Goal: Check status: Check status

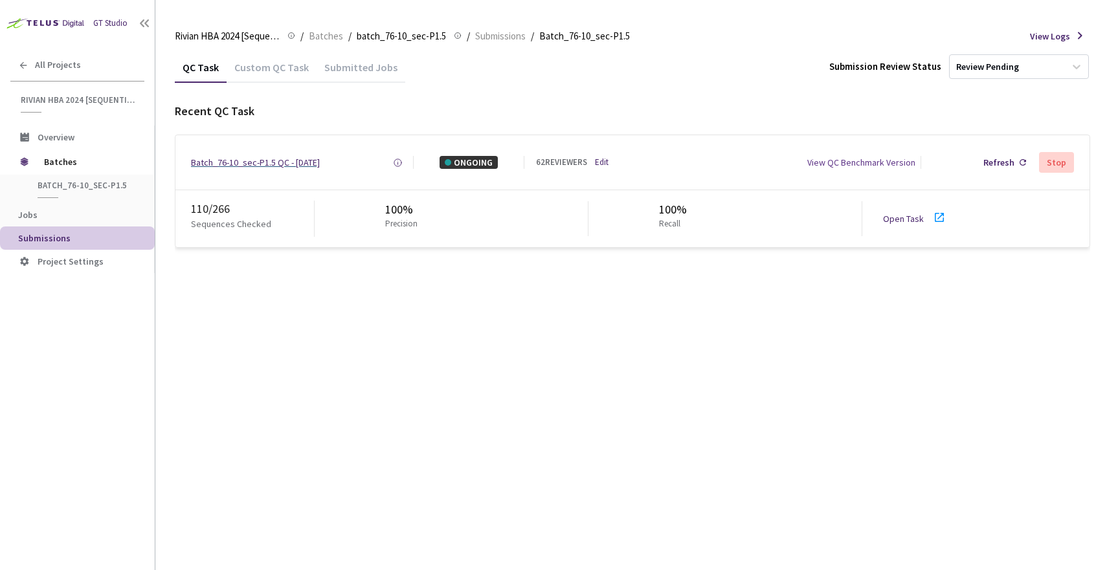
click at [272, 164] on div "Batch_76-10_sec-P1.5 QC - [DATE]" at bounding box center [255, 162] width 129 height 13
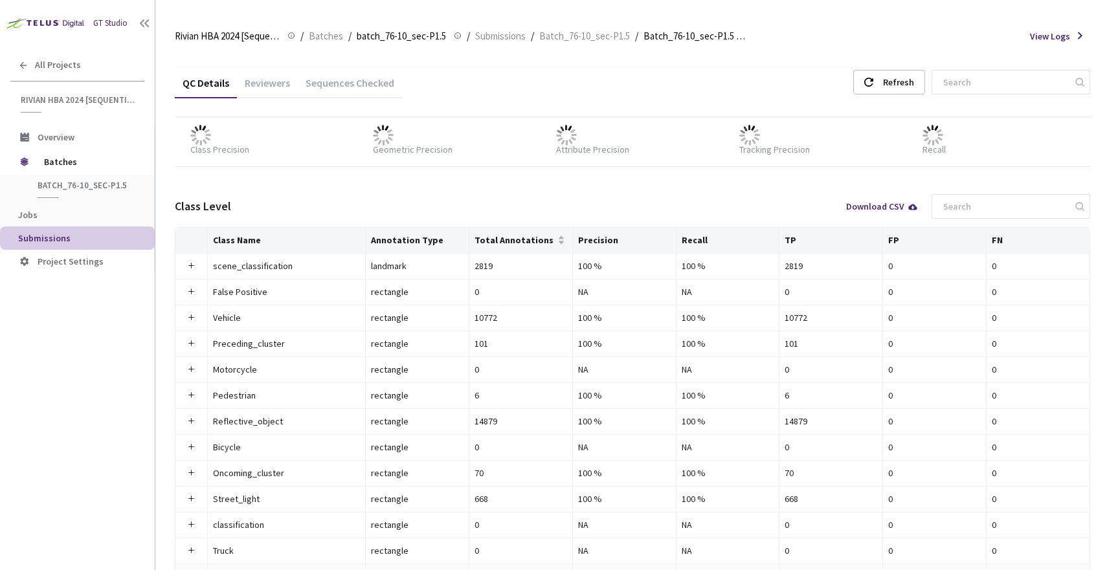
click at [273, 83] on div "Reviewers" at bounding box center [267, 87] width 61 height 22
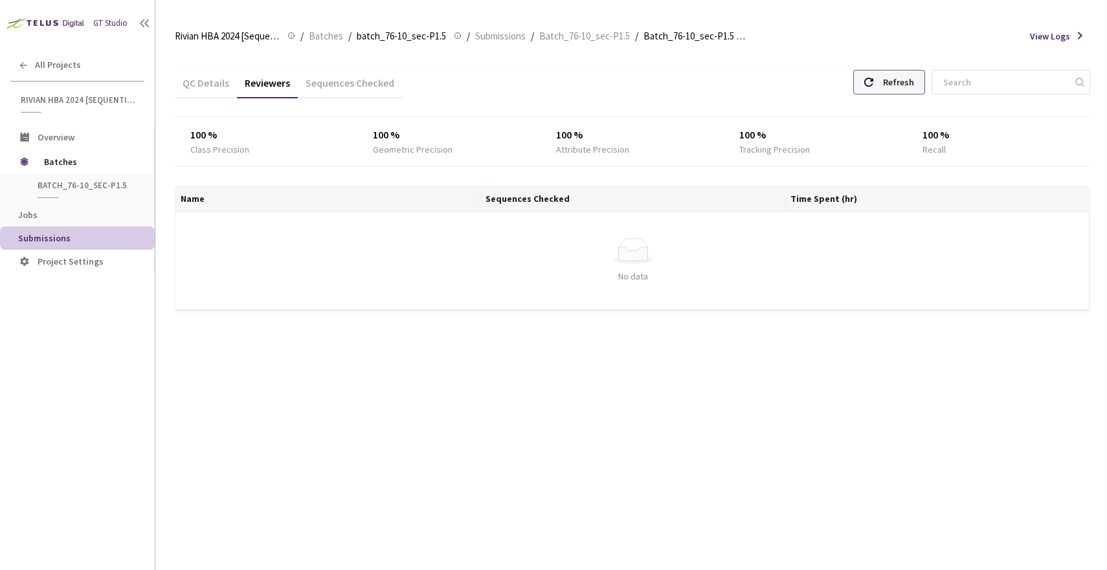
click at [886, 85] on div "Refresh" at bounding box center [898, 82] width 31 height 23
click at [204, 87] on div "QC Details" at bounding box center [206, 87] width 62 height 22
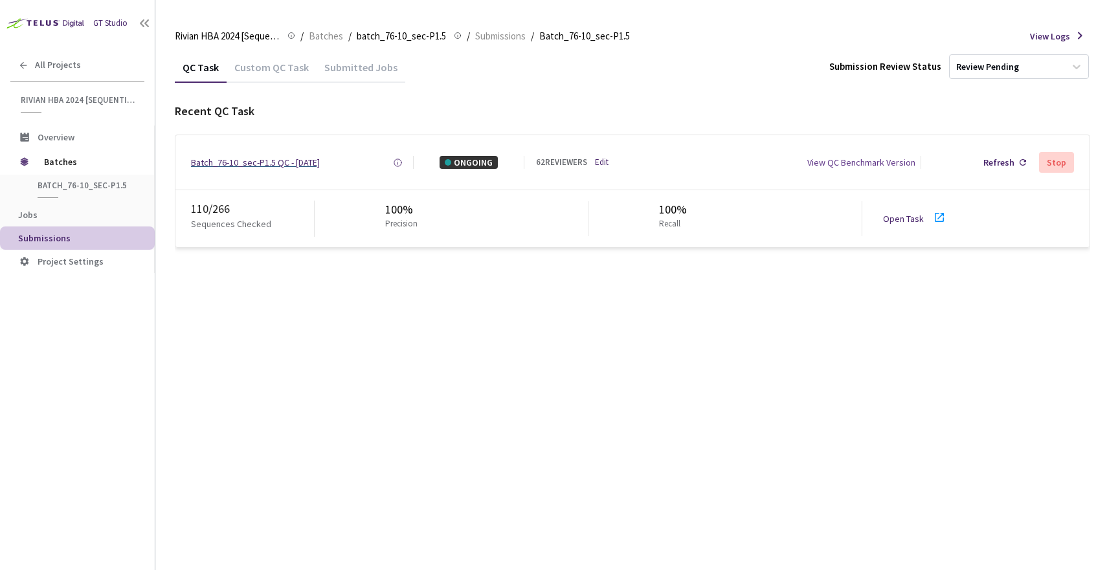
click at [258, 156] on div "Batch_76-10_sec-P1.5 QC - [DATE]" at bounding box center [255, 162] width 129 height 13
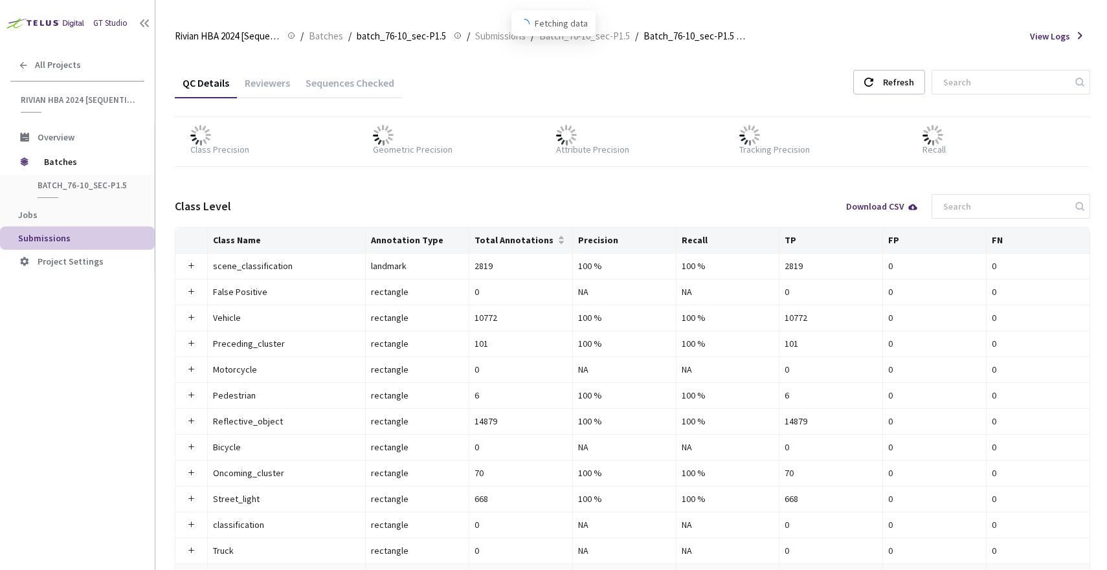
click at [278, 85] on div "Reviewers" at bounding box center [267, 87] width 61 height 22
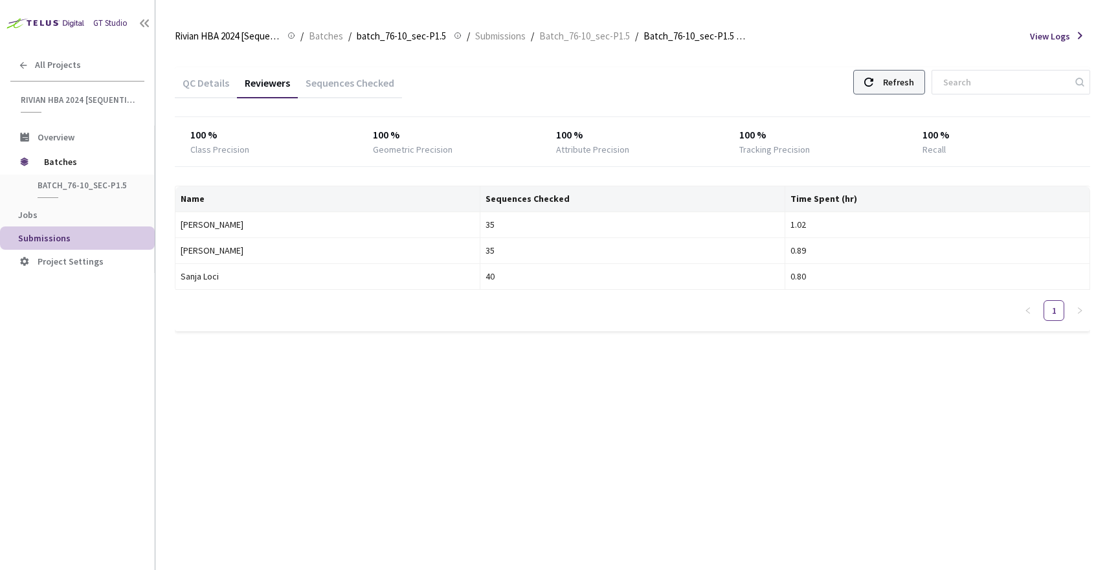
click at [891, 80] on div "Refresh" at bounding box center [898, 82] width 31 height 23
click at [881, 78] on div "Refresh" at bounding box center [889, 82] width 72 height 25
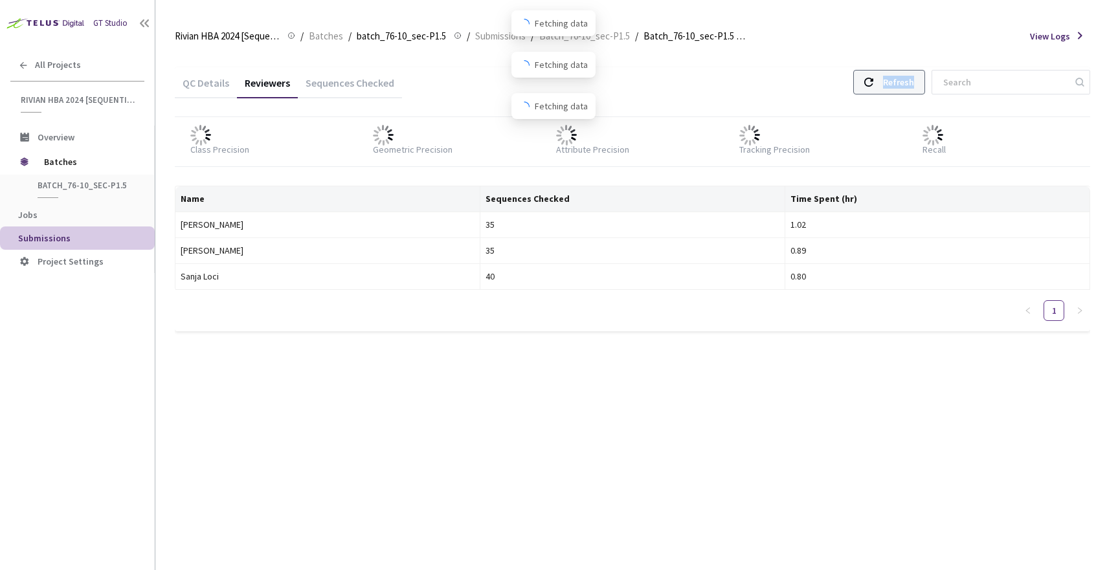
click at [881, 78] on div "Refresh" at bounding box center [889, 82] width 72 height 25
click at [776, 90] on div "QC Details Reviewers Sequences Checked Refresh" at bounding box center [632, 84] width 915 height 34
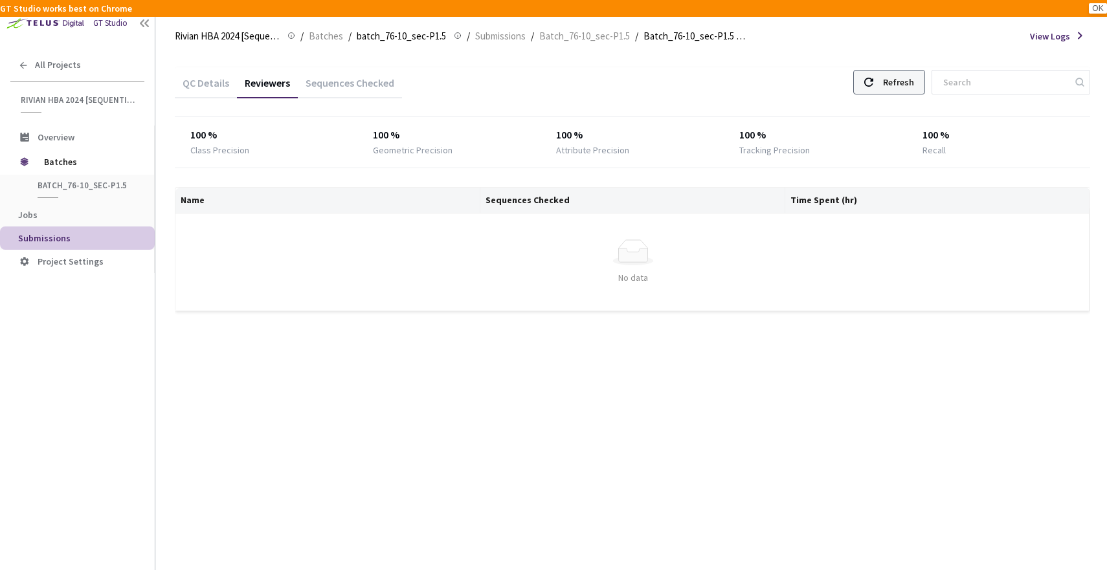
click at [883, 78] on div "Refresh" at bounding box center [898, 82] width 31 height 23
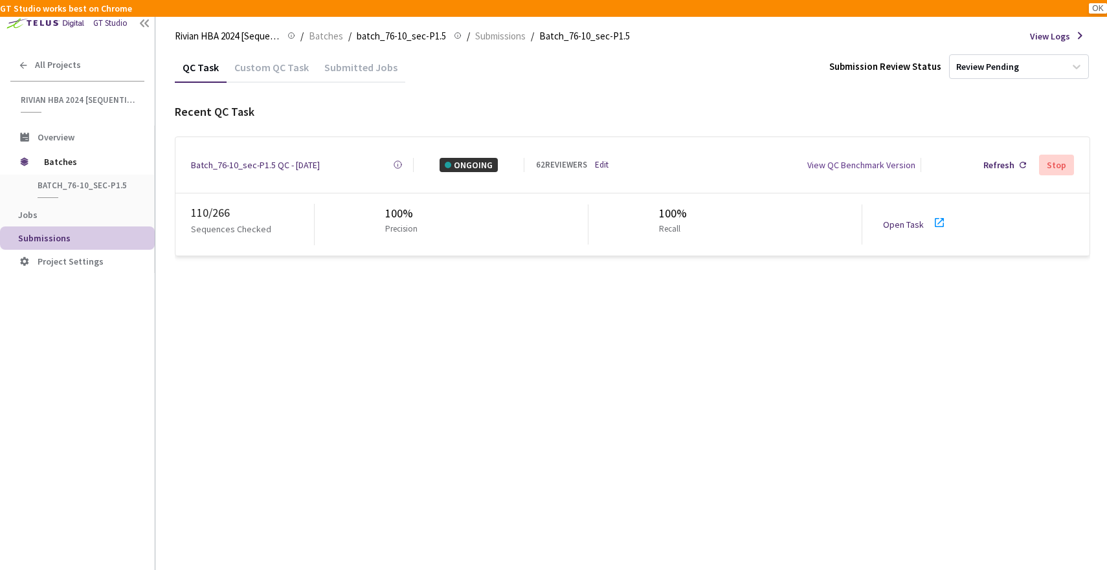
click at [75, 237] on span "Submissions" at bounding box center [81, 238] width 126 height 11
click at [353, 69] on div "Submitted Jobs" at bounding box center [361, 72] width 89 height 22
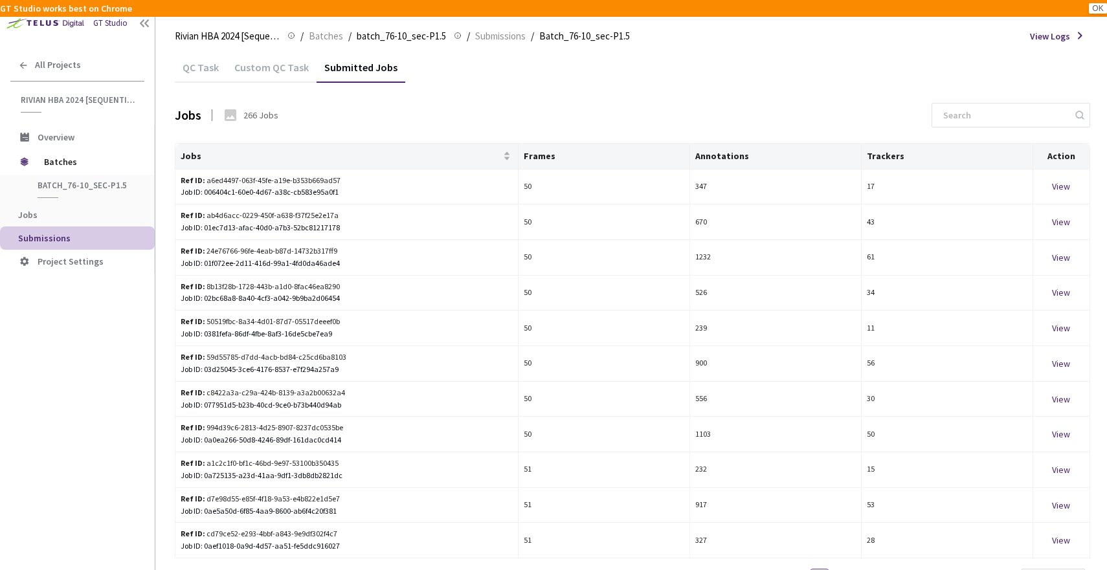
click at [207, 62] on div "QC Task" at bounding box center [201, 72] width 52 height 22
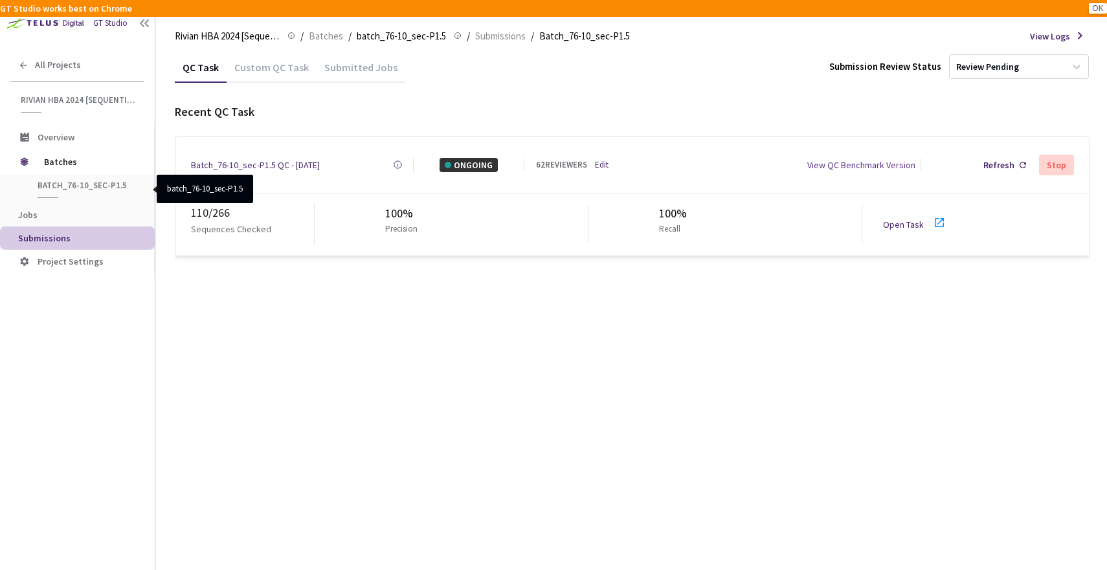
click at [82, 183] on span "batch_76-10_sec-P1.5" at bounding box center [86, 185] width 96 height 11
click at [232, 165] on div "Batch_76-10_sec-P1.5 QC - [DATE]" at bounding box center [255, 165] width 129 height 14
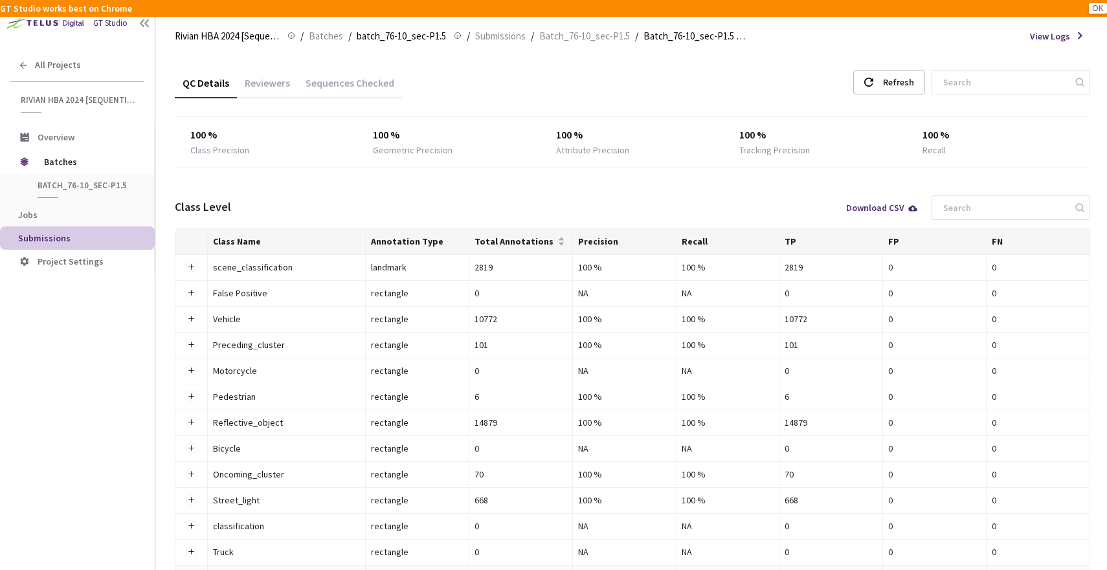
click at [363, 84] on div "Sequences Checked" at bounding box center [350, 87] width 104 height 22
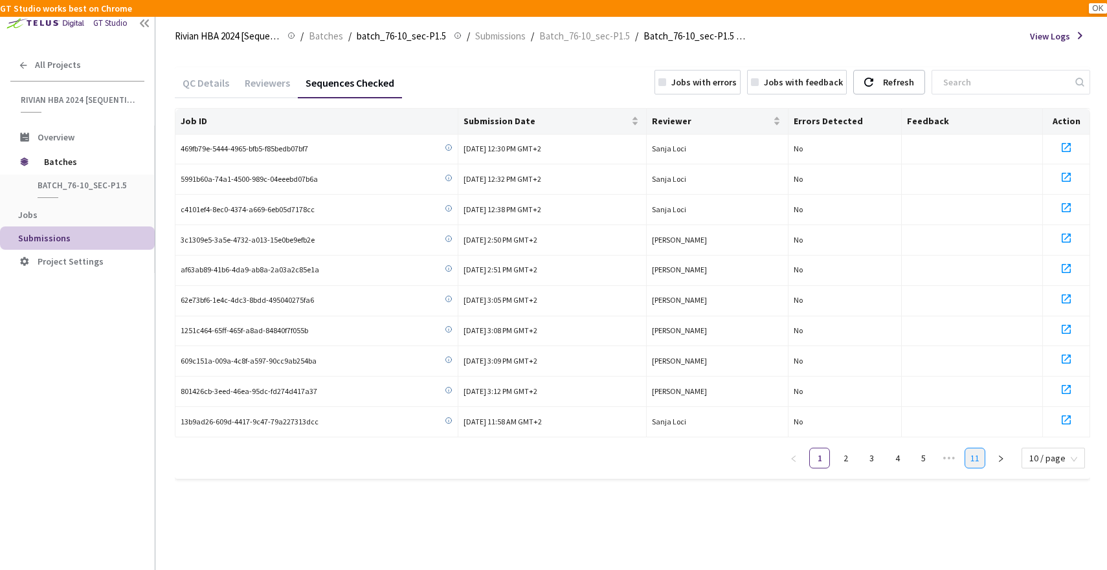
click at [980, 451] on link "11" at bounding box center [974, 458] width 19 height 19
click at [820, 449] on link "1" at bounding box center [819, 458] width 19 height 19
click at [893, 82] on div "Refresh" at bounding box center [898, 82] width 31 height 23
click at [979, 449] on link "11" at bounding box center [974, 458] width 19 height 19
click at [951, 454] on link "10" at bounding box center [948, 458] width 19 height 19
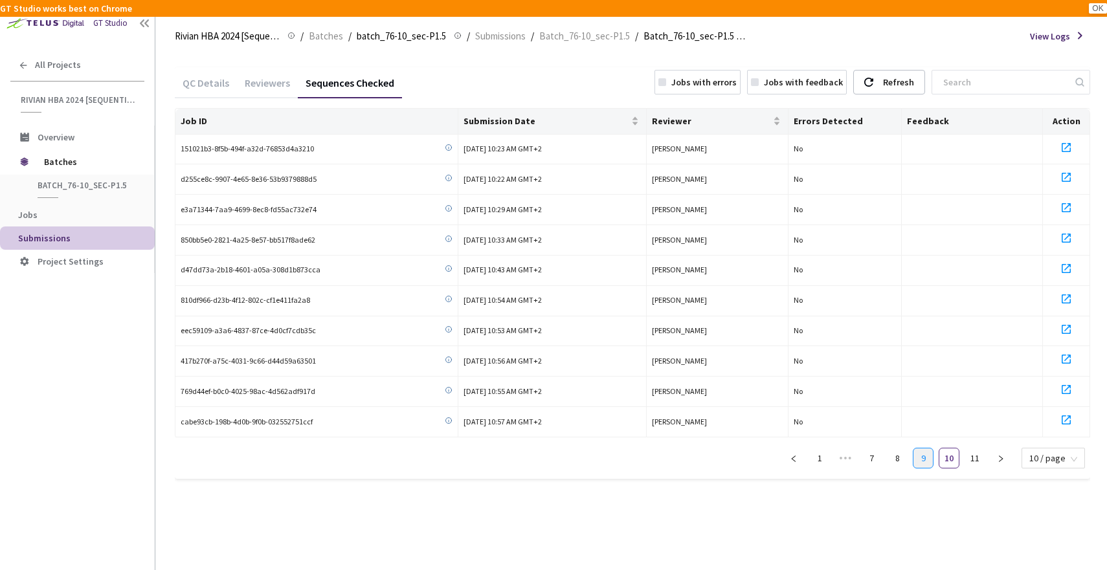
click at [918, 453] on link "9" at bounding box center [922, 458] width 19 height 19
click at [899, 451] on link "8" at bounding box center [897, 458] width 19 height 19
click at [875, 450] on link "7" at bounding box center [871, 458] width 19 height 19
click at [866, 450] on link "7" at bounding box center [871, 458] width 19 height 19
click at [845, 458] on link "6" at bounding box center [845, 458] width 19 height 19
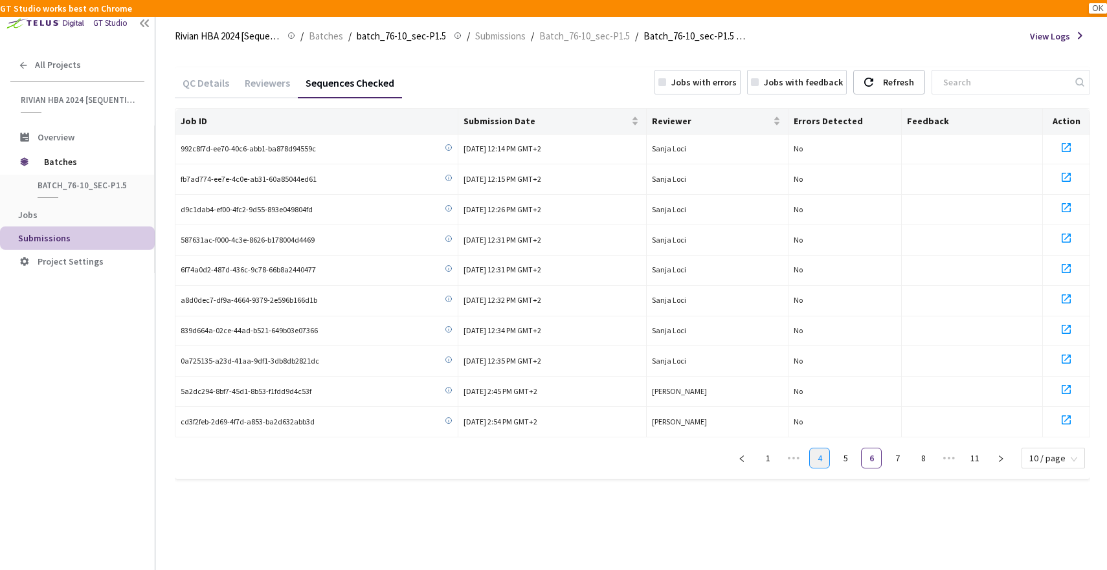
click at [818, 454] on link "4" at bounding box center [819, 458] width 19 height 19
click at [796, 449] on link "1" at bounding box center [793, 458] width 19 height 19
click at [811, 448] on li "1" at bounding box center [819, 458] width 21 height 21
click at [829, 453] on link "1" at bounding box center [819, 458] width 19 height 19
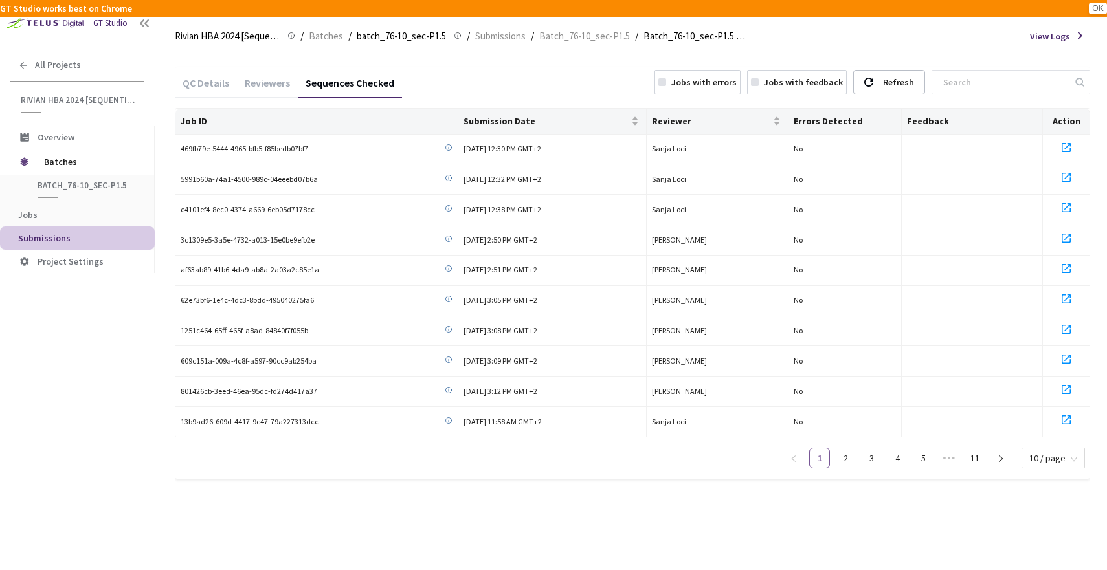
click at [829, 453] on link "1" at bounding box center [819, 458] width 19 height 19
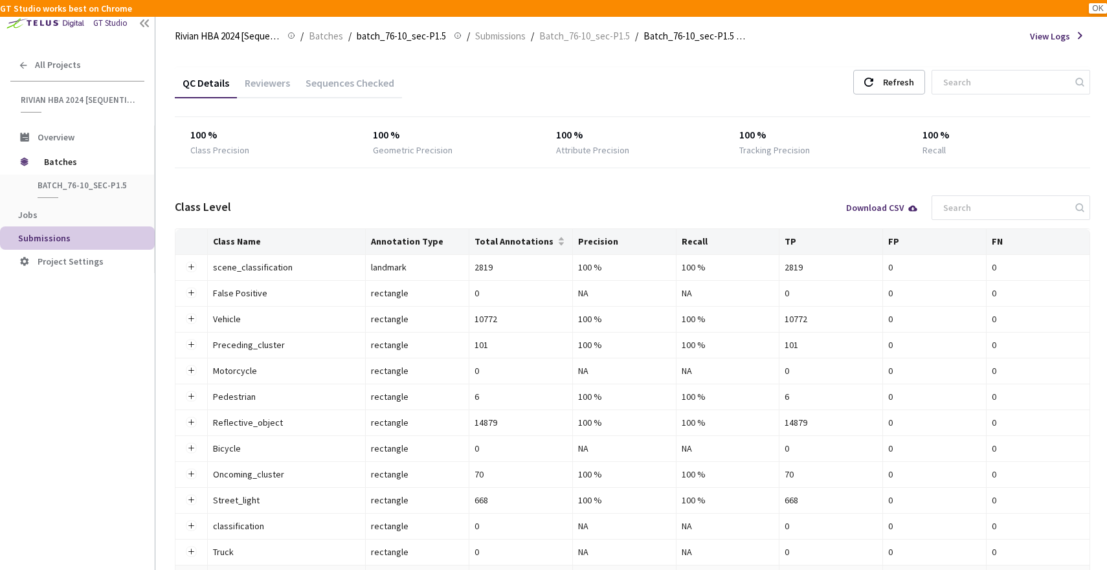
click at [1092, 4] on button "OK" at bounding box center [1098, 8] width 18 height 10
